Goal: Information Seeking & Learning: Learn about a topic

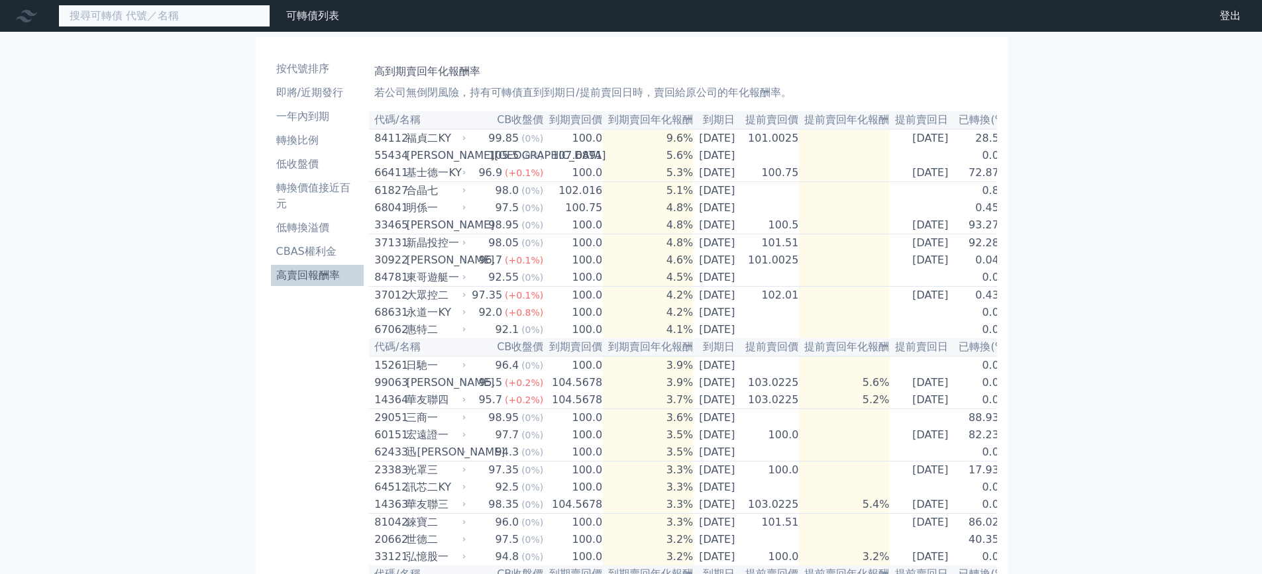
click at [119, 25] on input at bounding box center [164, 16] width 212 height 23
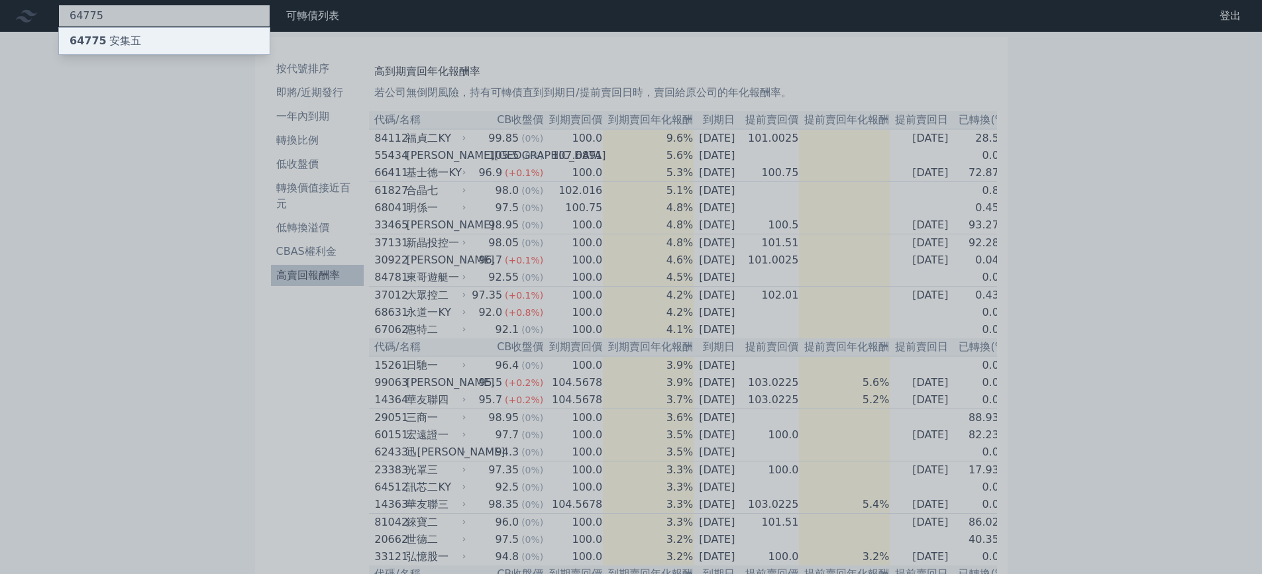
type input "64775"
click at [125, 32] on div "64775 安集五" at bounding box center [164, 41] width 211 height 26
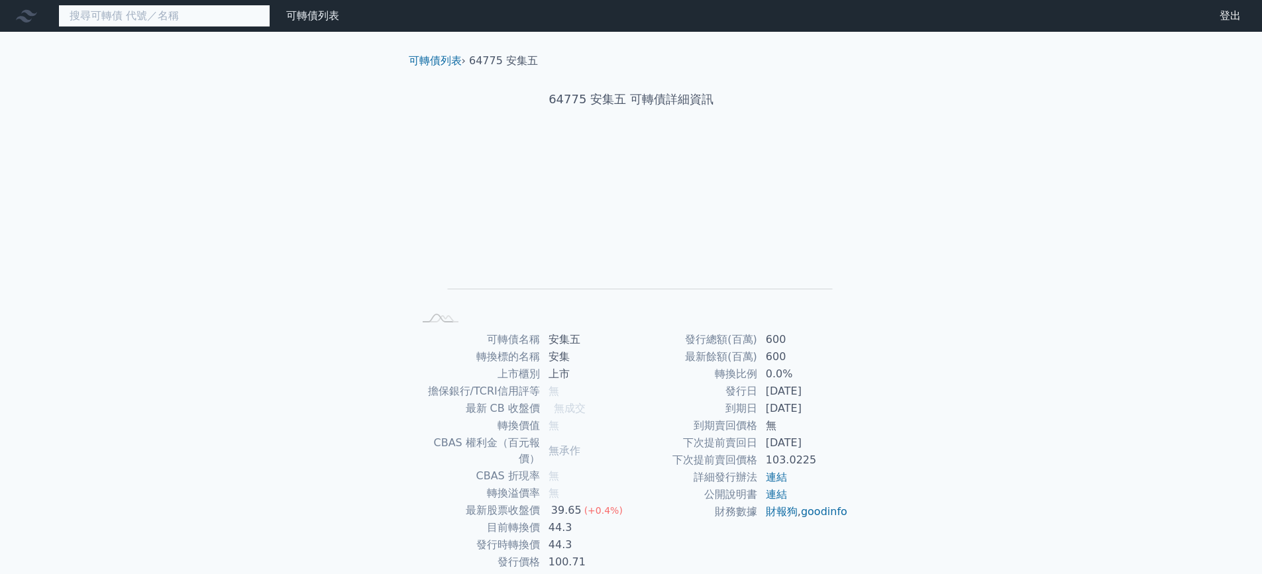
click at [170, 12] on input at bounding box center [164, 16] width 212 height 23
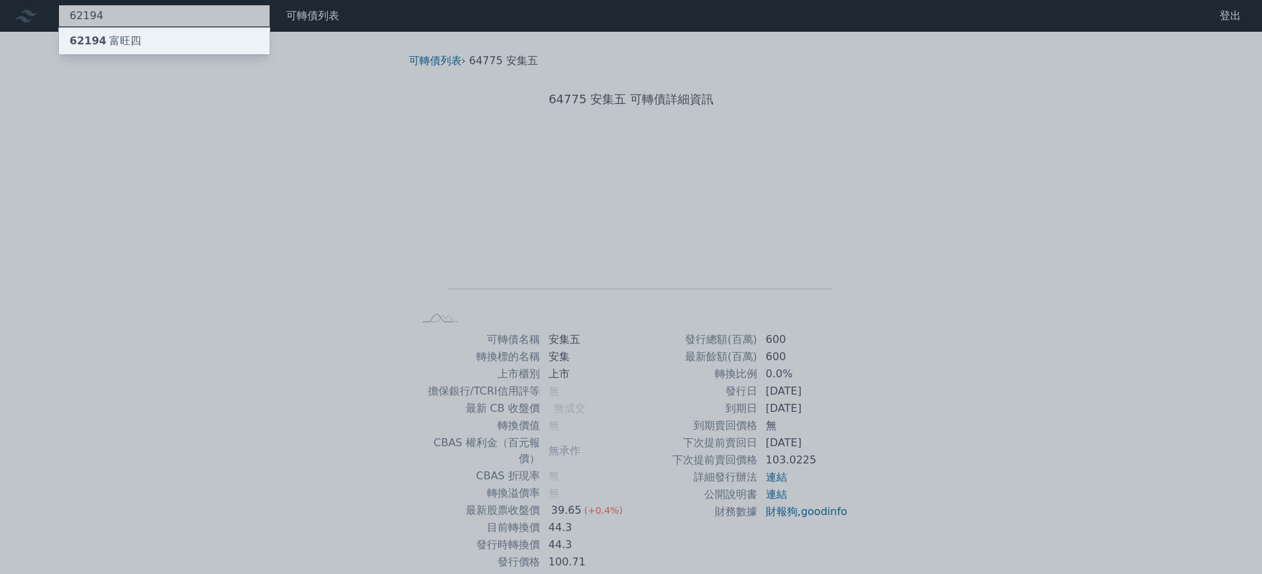
type input "62194"
click at [124, 36] on div "62194 富旺四" at bounding box center [106, 41] width 72 height 16
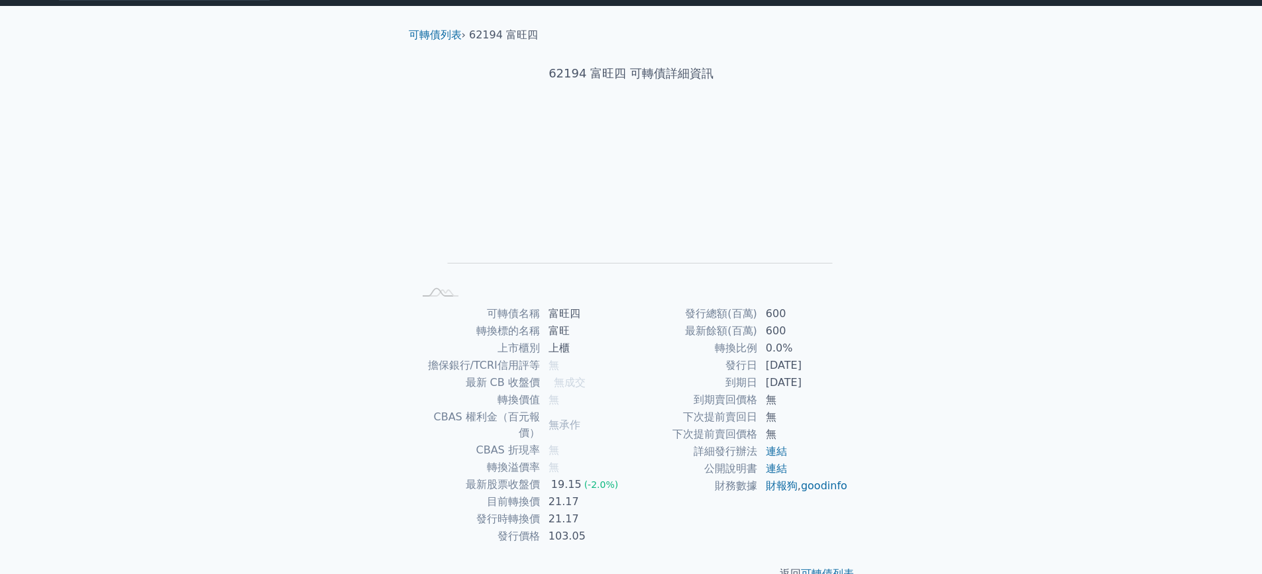
scroll to position [39, 0]
